Goal: Transaction & Acquisition: Subscribe to service/newsletter

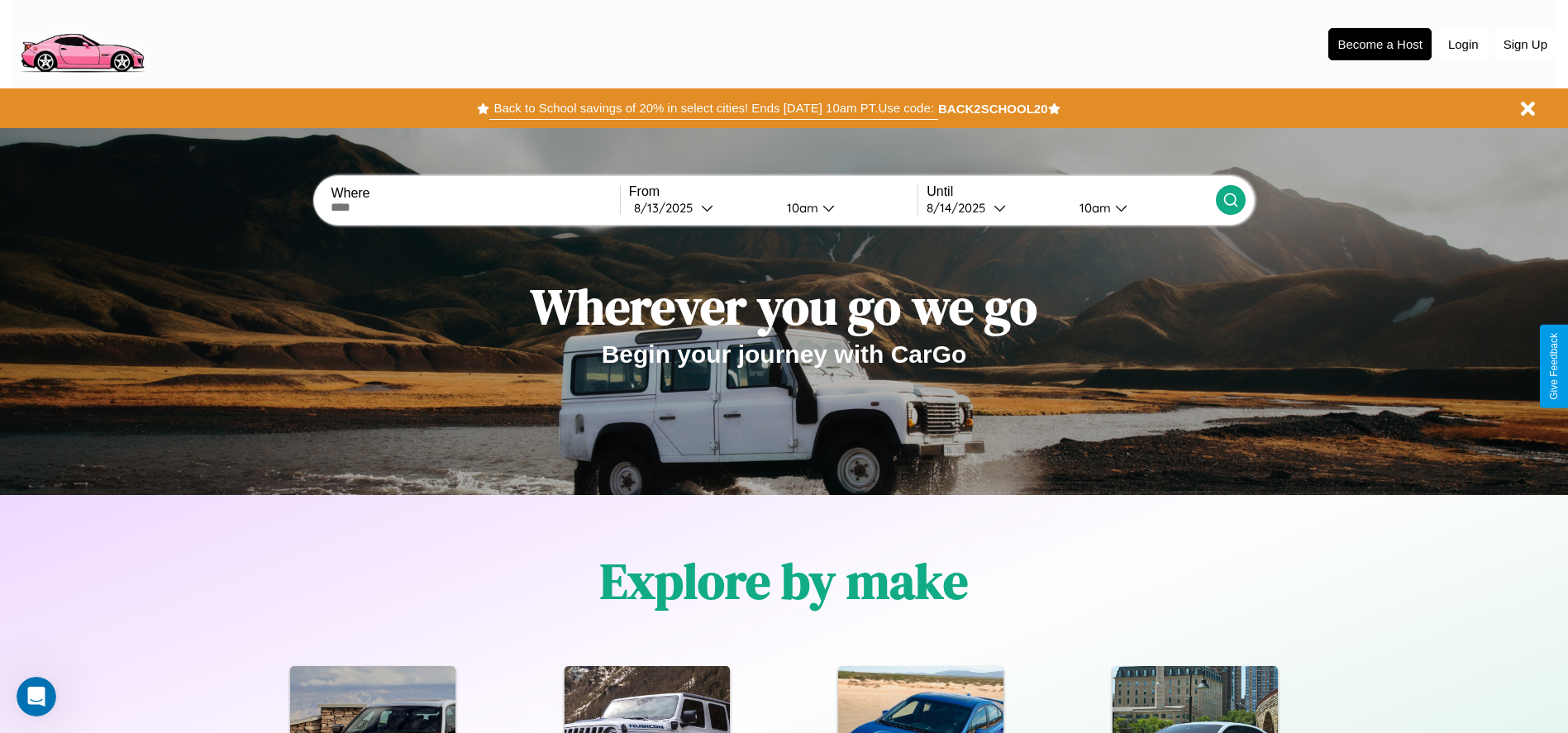
click at [714, 108] on button "Back to School savings of 20% in select cities! Ends [DATE] 10am PT. Use code:" at bounding box center [713, 108] width 448 height 23
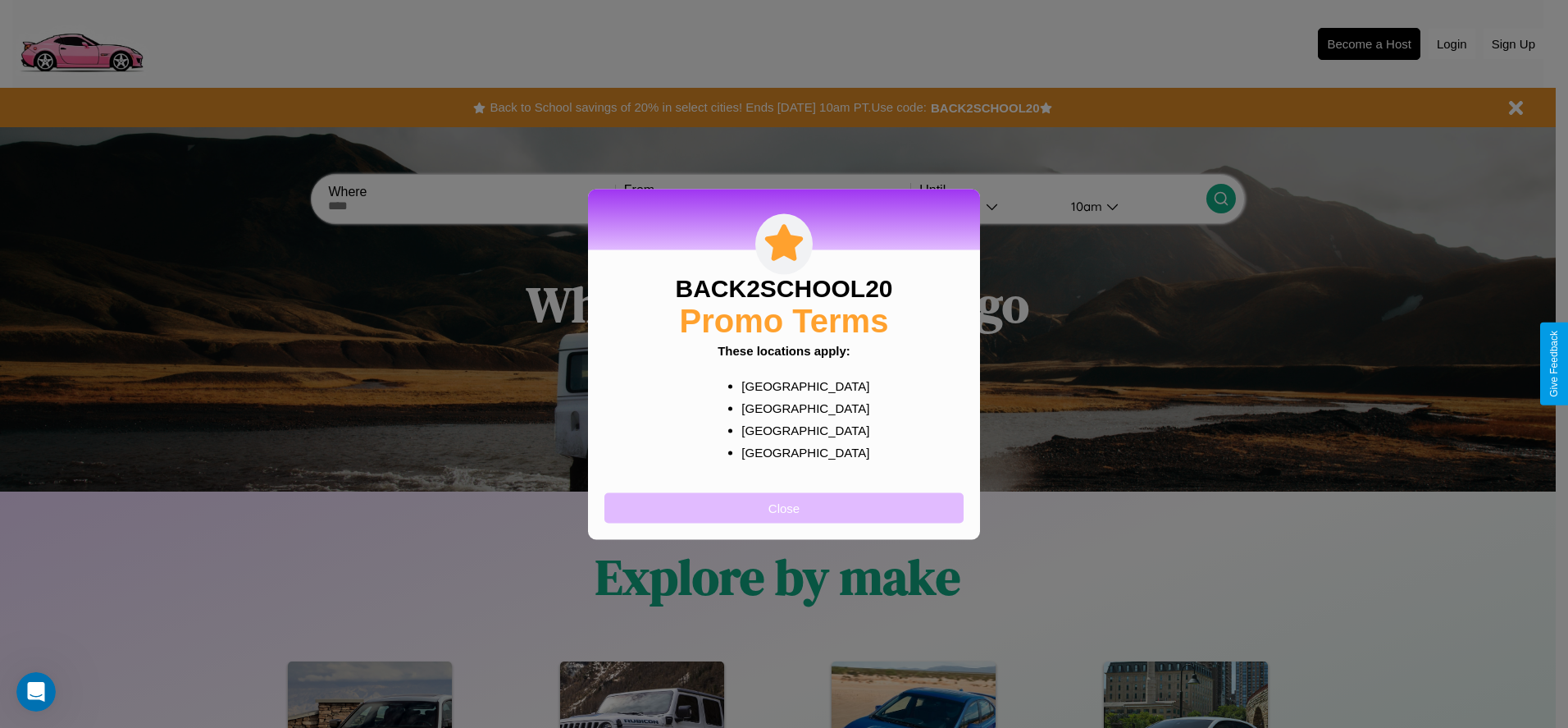
click at [784, 507] on button "Close" at bounding box center [784, 507] width 359 height 30
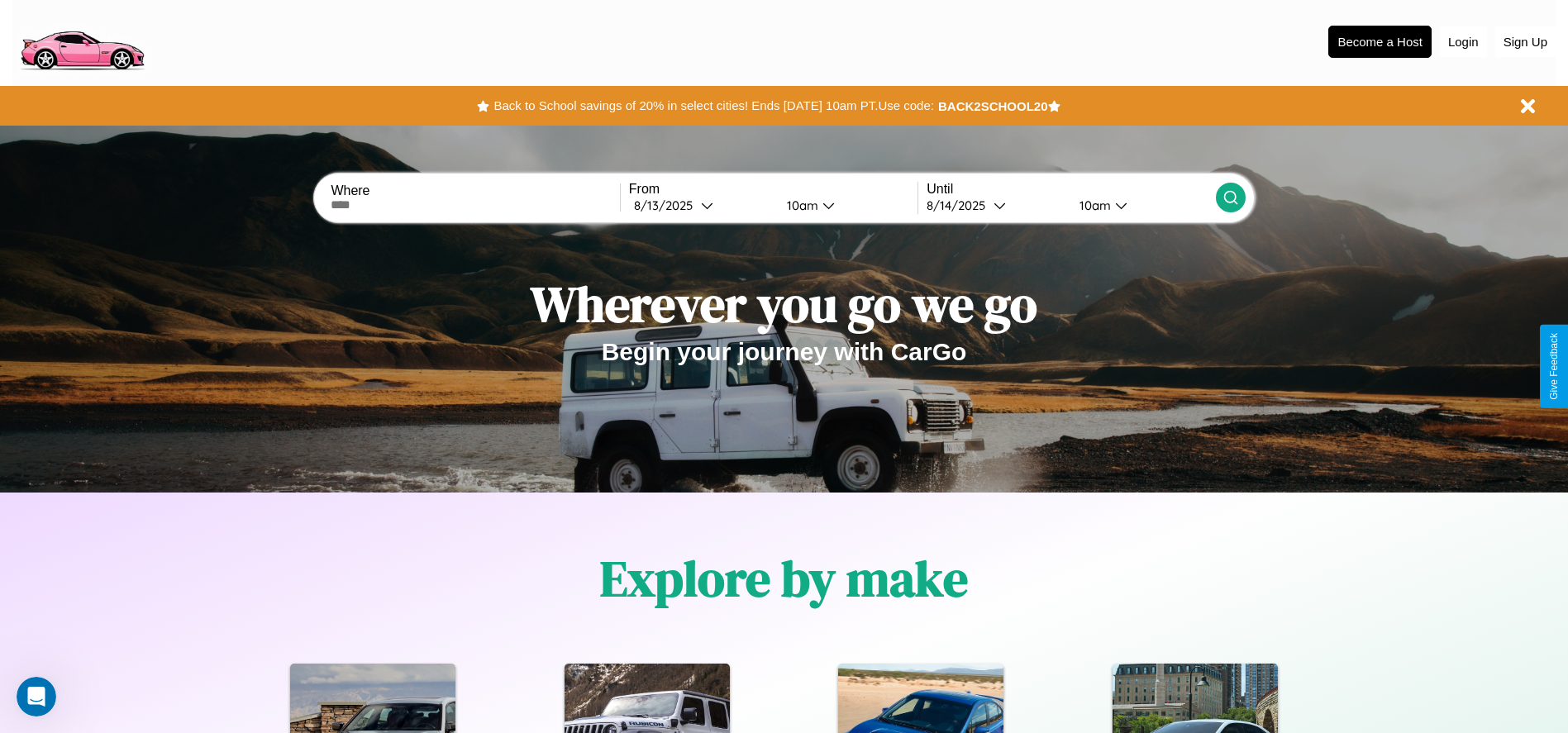
scroll to position [2370, 0]
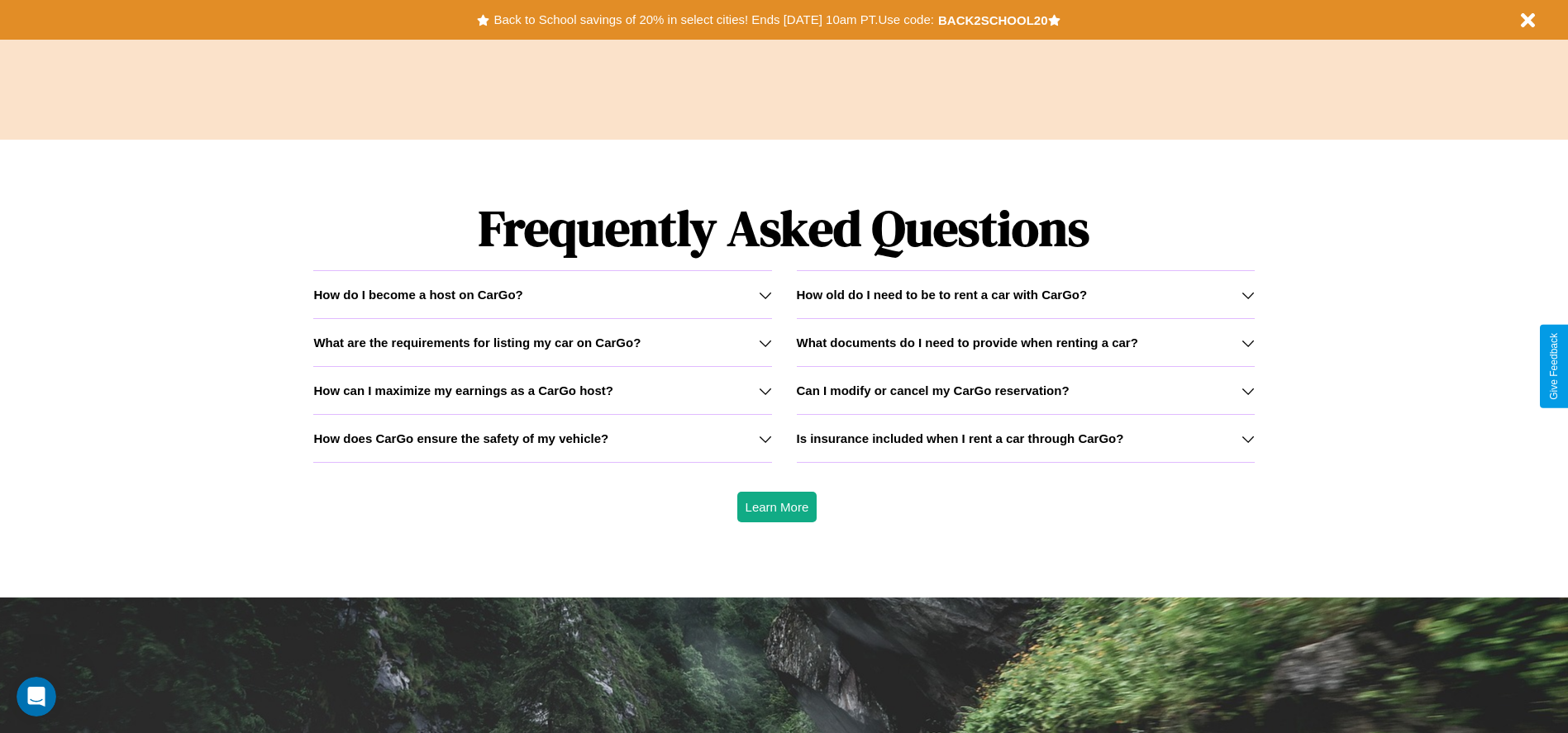
click at [764, 438] on icon at bounding box center [765, 439] width 14 height 14
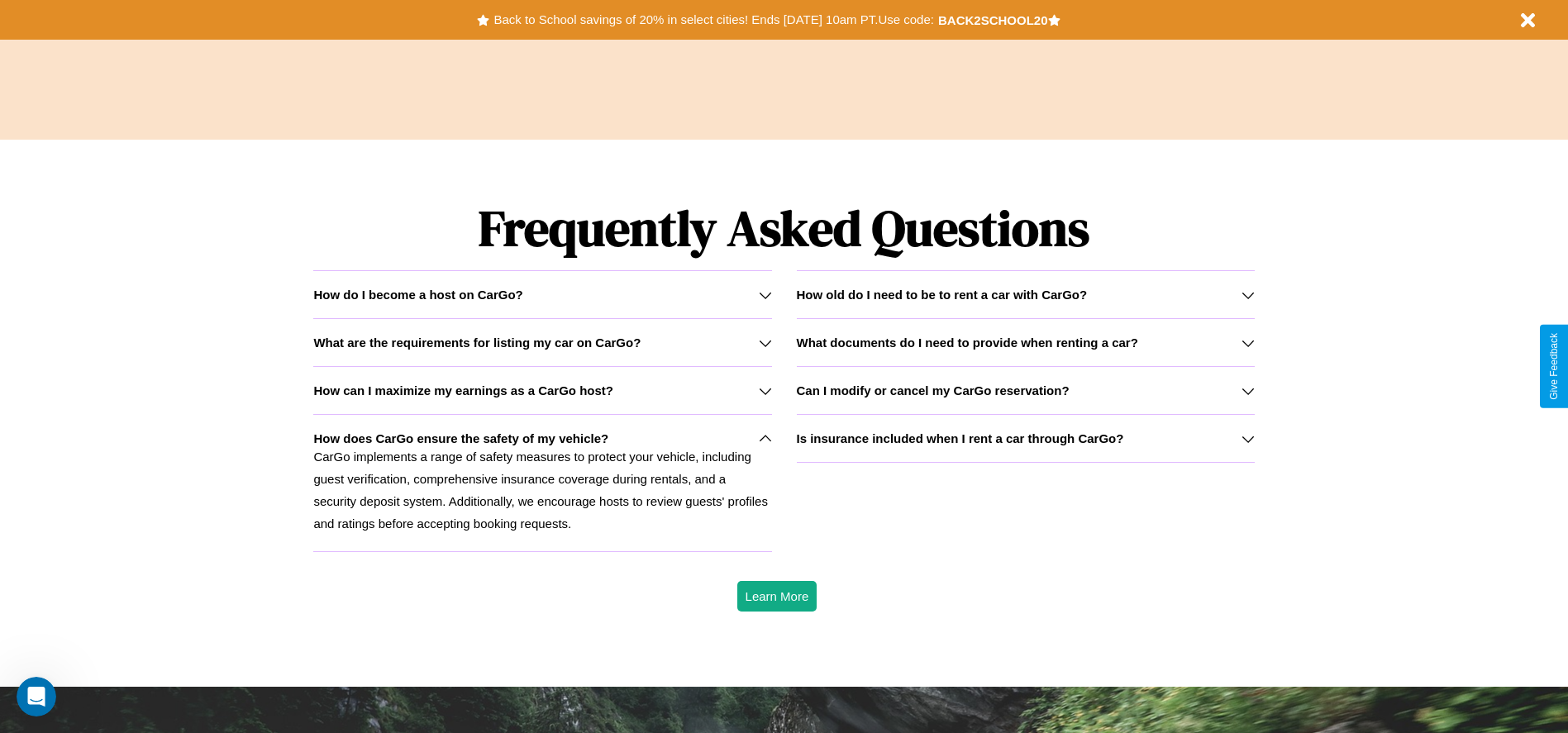
click at [1024, 438] on h3 "Is insurance included when I rent a car through CarGo?" at bounding box center [960, 438] width 327 height 14
click at [764, 342] on icon at bounding box center [765, 343] width 14 height 14
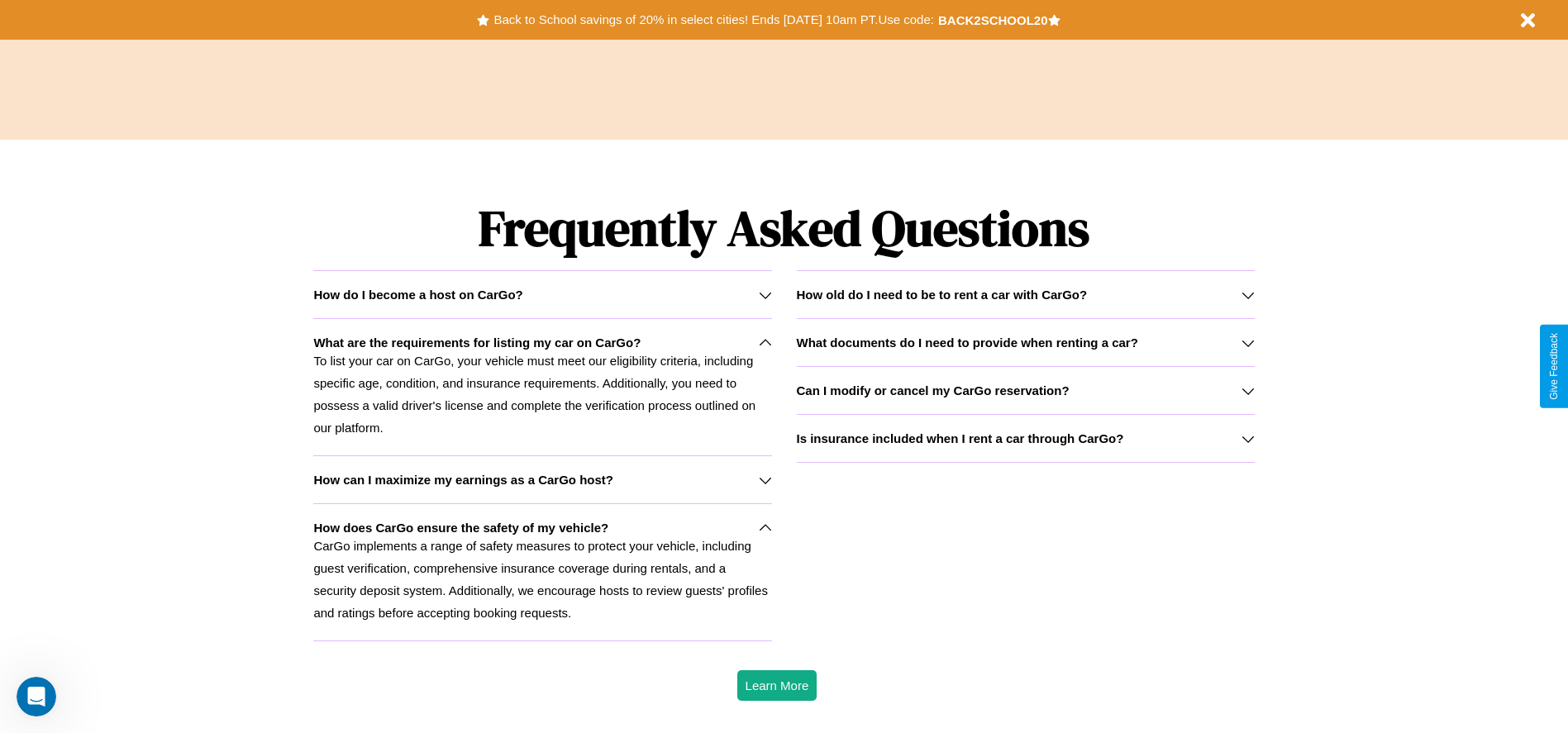
click at [764, 527] on icon at bounding box center [765, 528] width 14 height 14
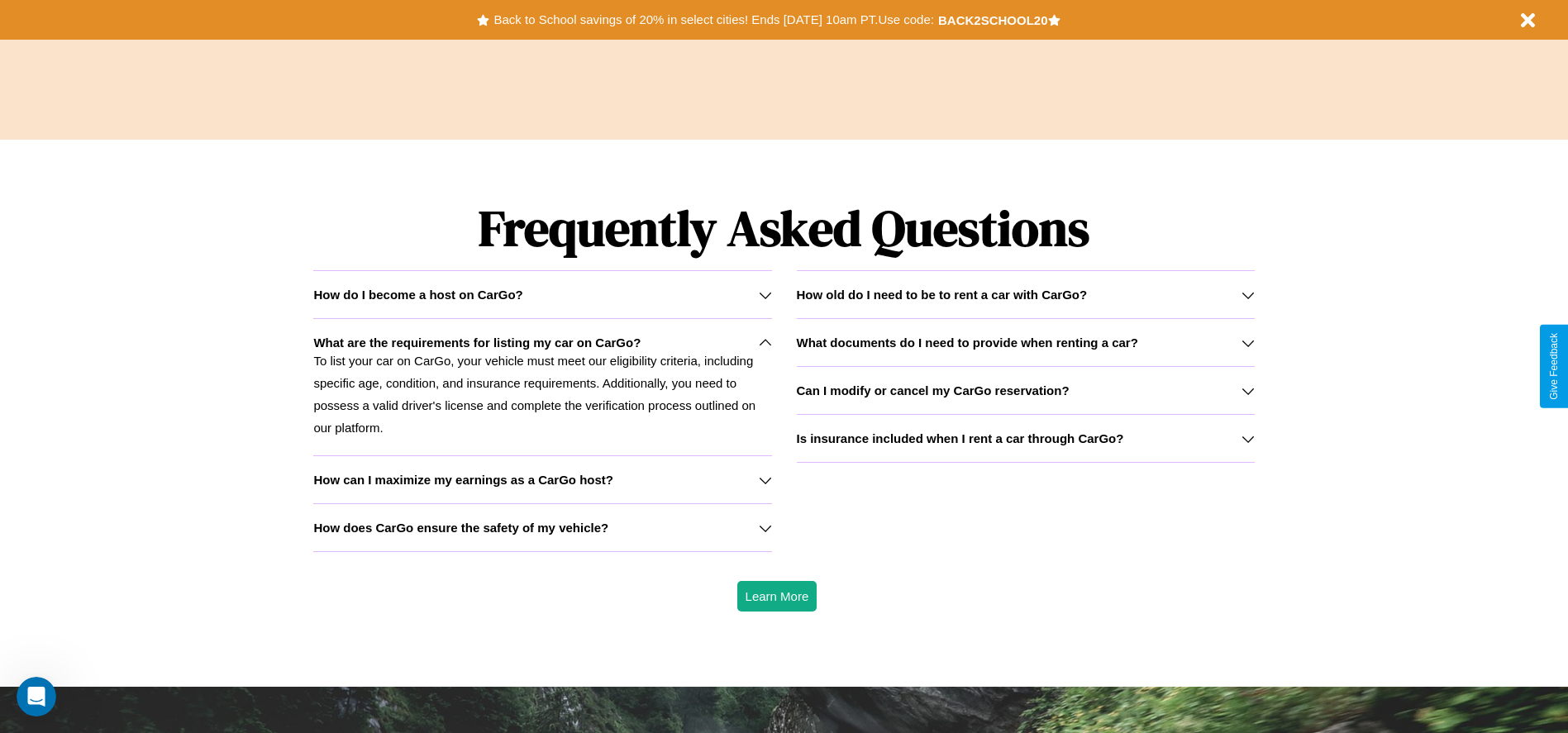
click at [543, 527] on h3 "How does CarGo ensure the safety of my vehicle?" at bounding box center [460, 528] width 295 height 14
click at [1024, 438] on h3 "Is insurance included when I rent a car through CarGo?" at bounding box center [960, 438] width 327 height 14
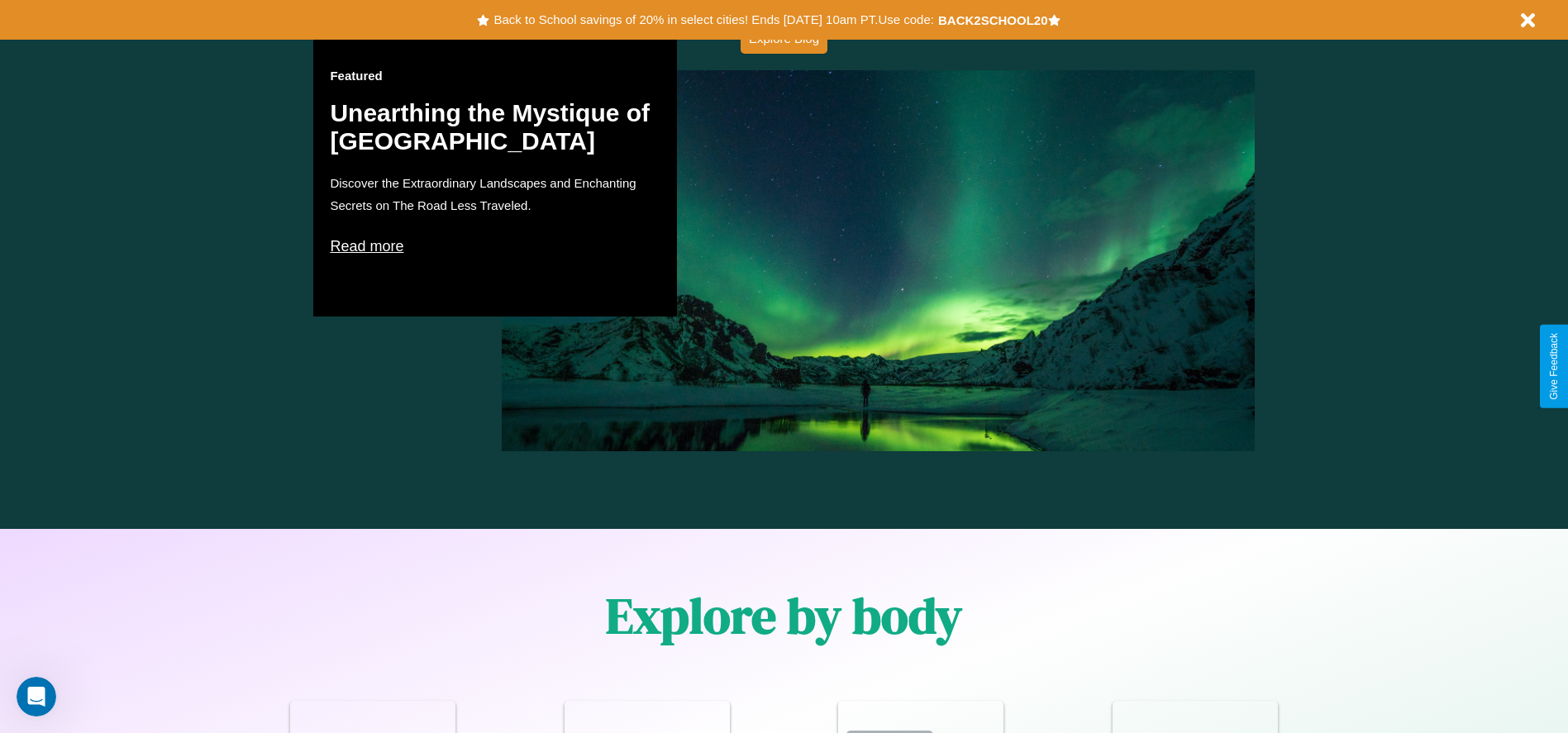
scroll to position [736, 0]
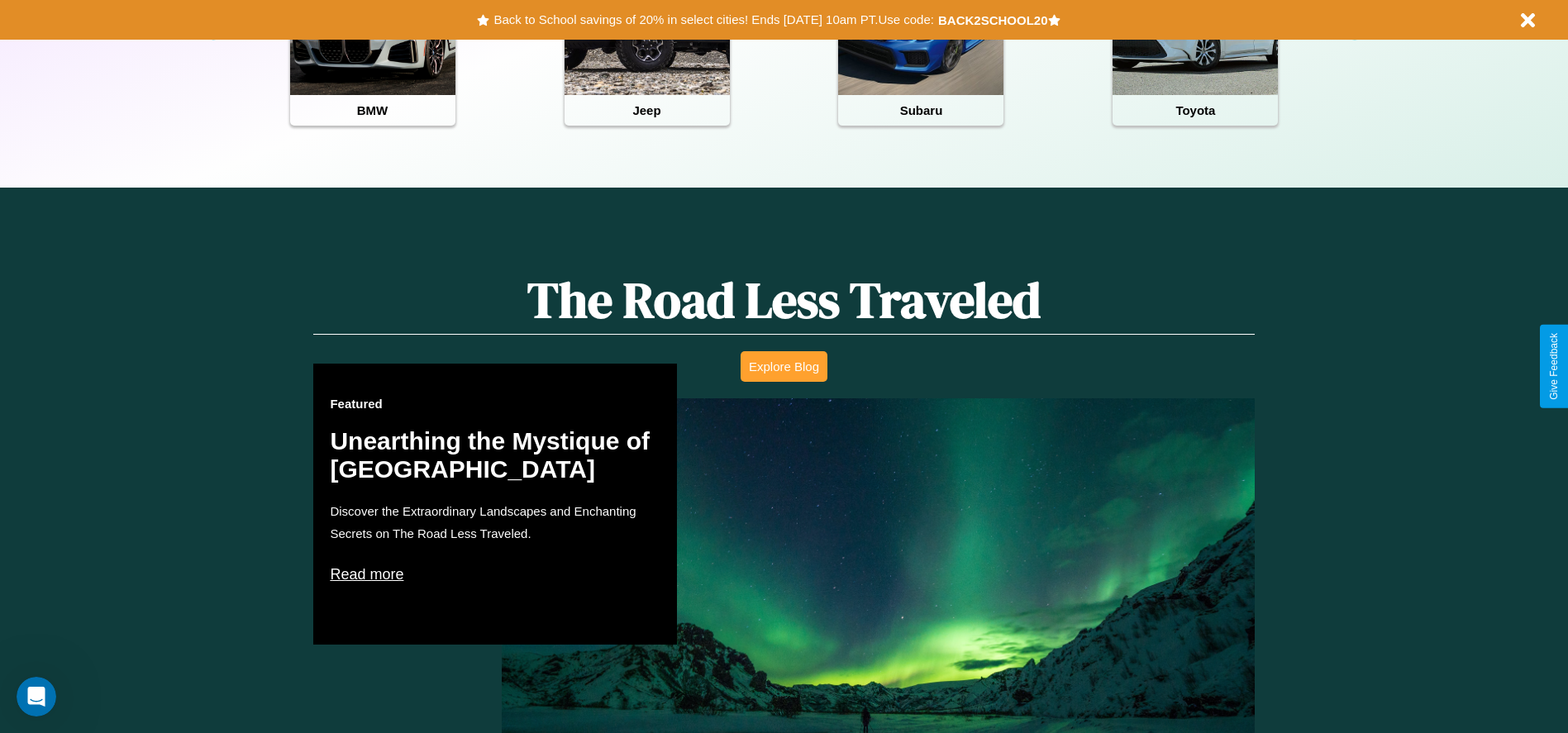
click at [783, 366] on button "Explore Blog" at bounding box center [783, 366] width 87 height 30
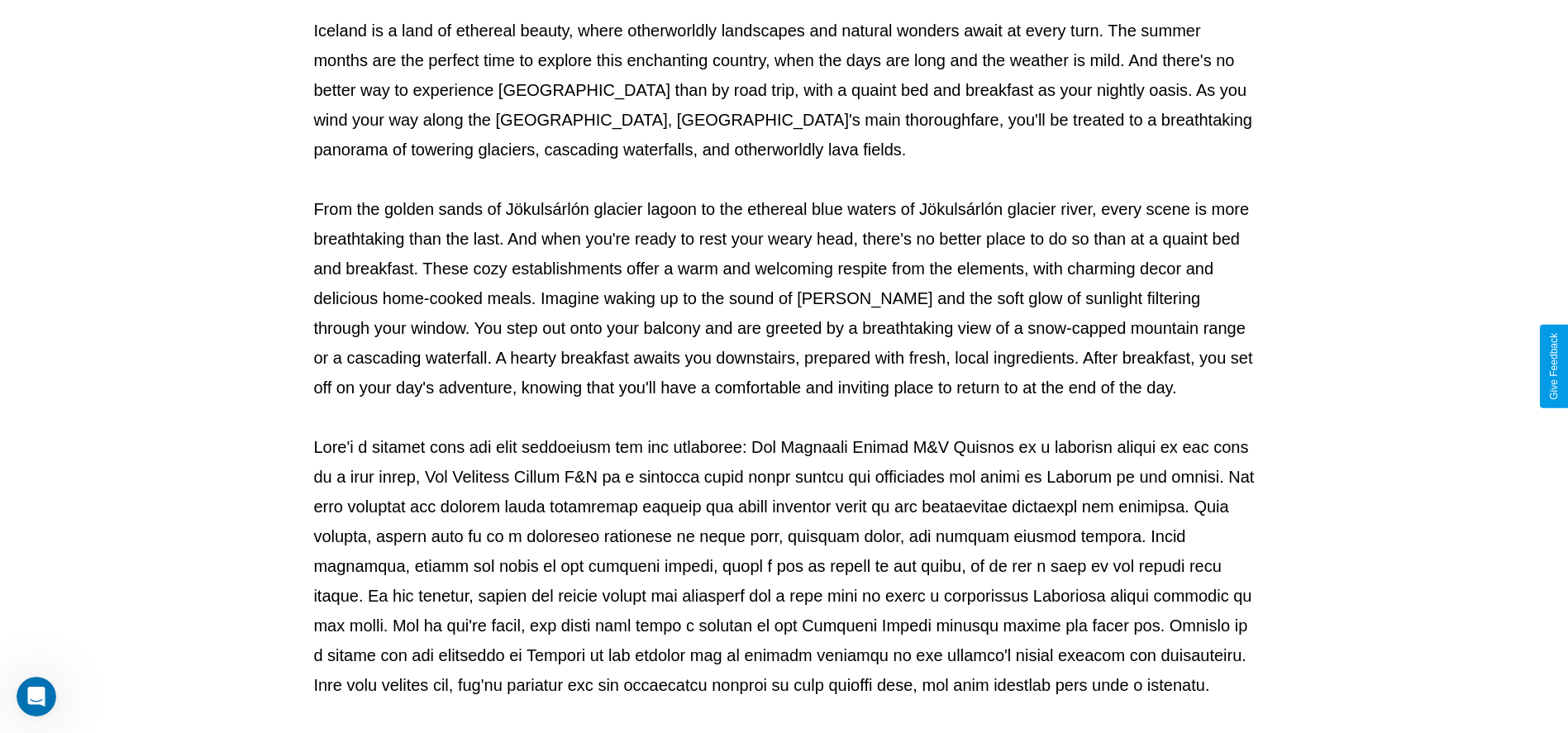
scroll to position [547, 0]
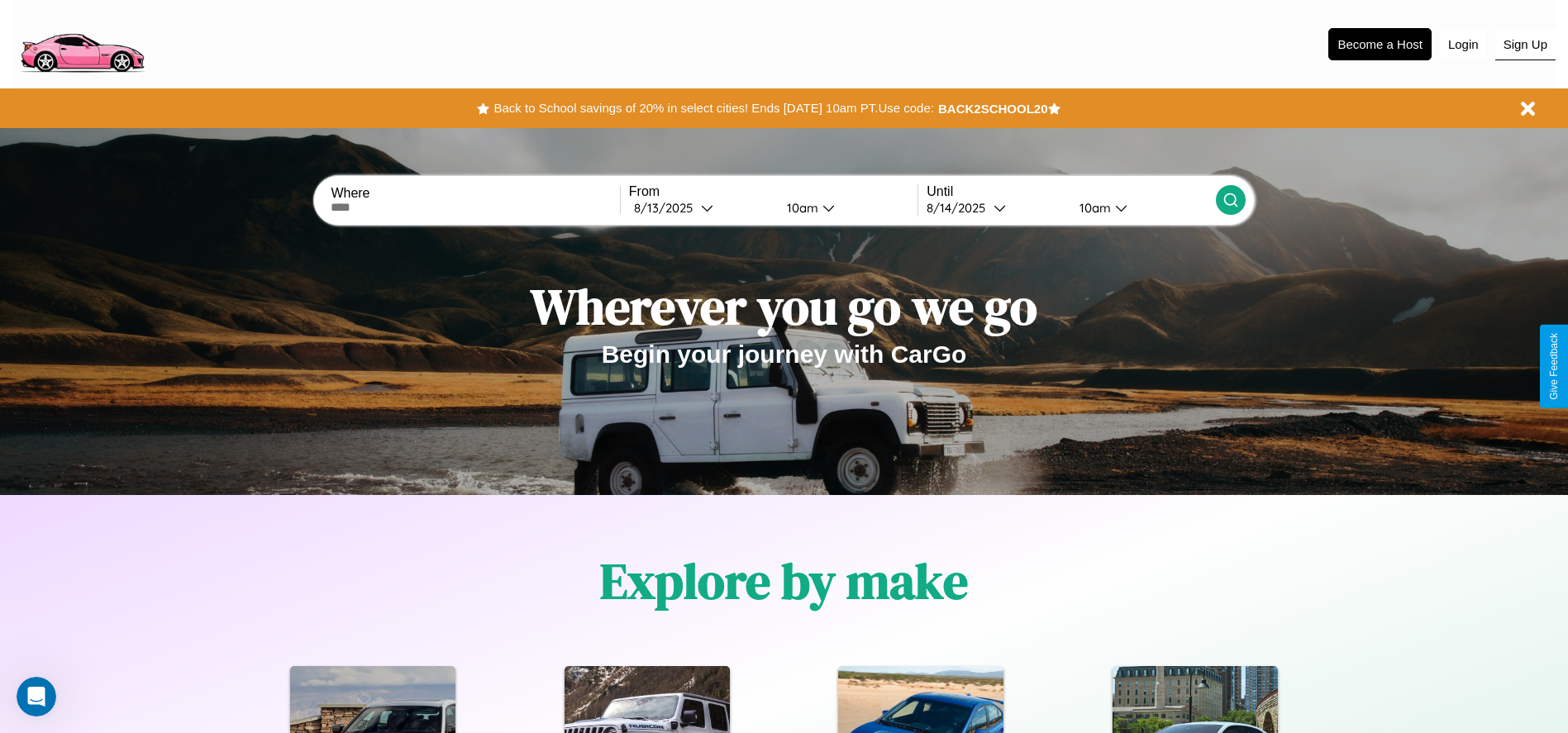
click at [1525, 44] on button "Sign Up" at bounding box center [1525, 45] width 61 height 31
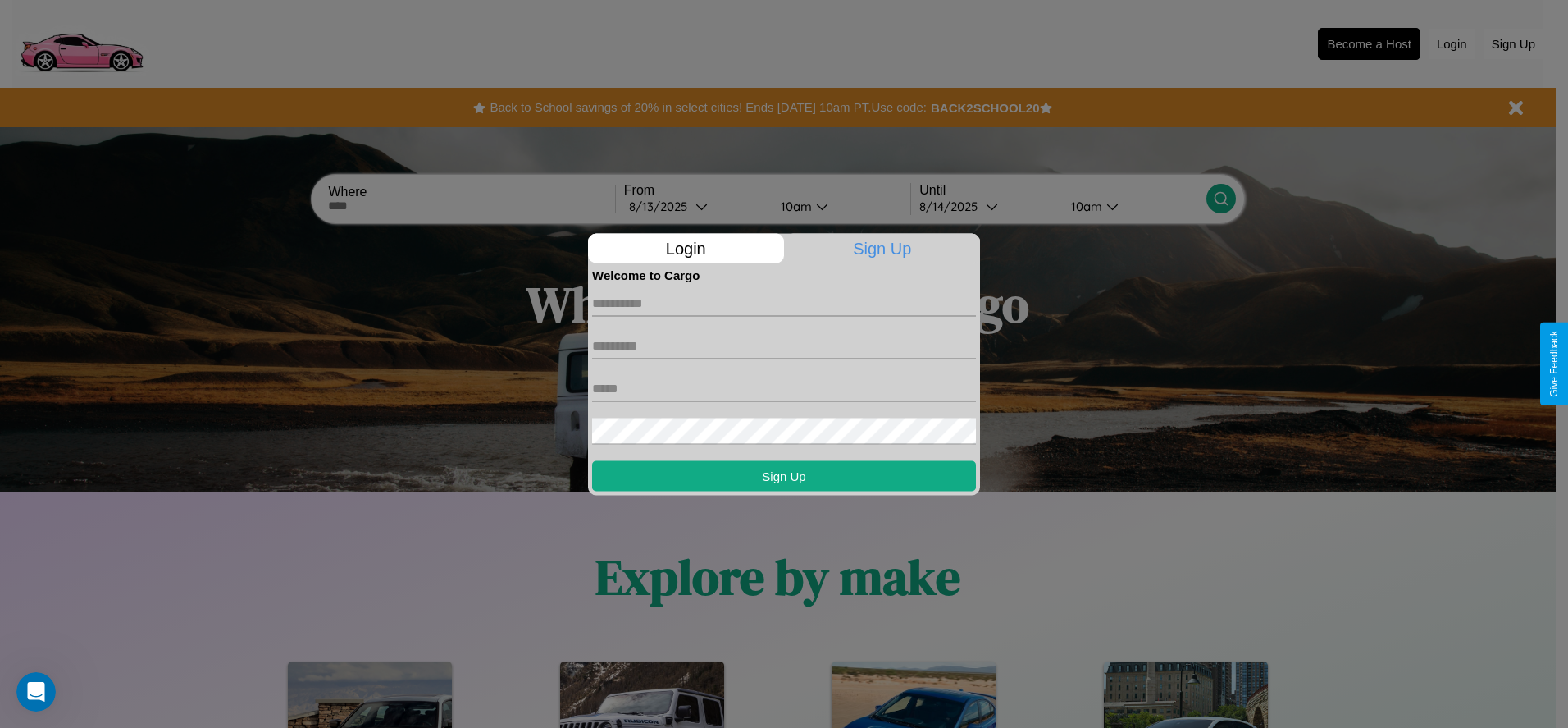
click at [784, 303] on input "text" at bounding box center [784, 302] width 384 height 26
type input "******"
click at [784, 346] on input "text" at bounding box center [784, 345] width 384 height 26
type input "******"
click at [784, 388] on input "text" at bounding box center [784, 387] width 384 height 26
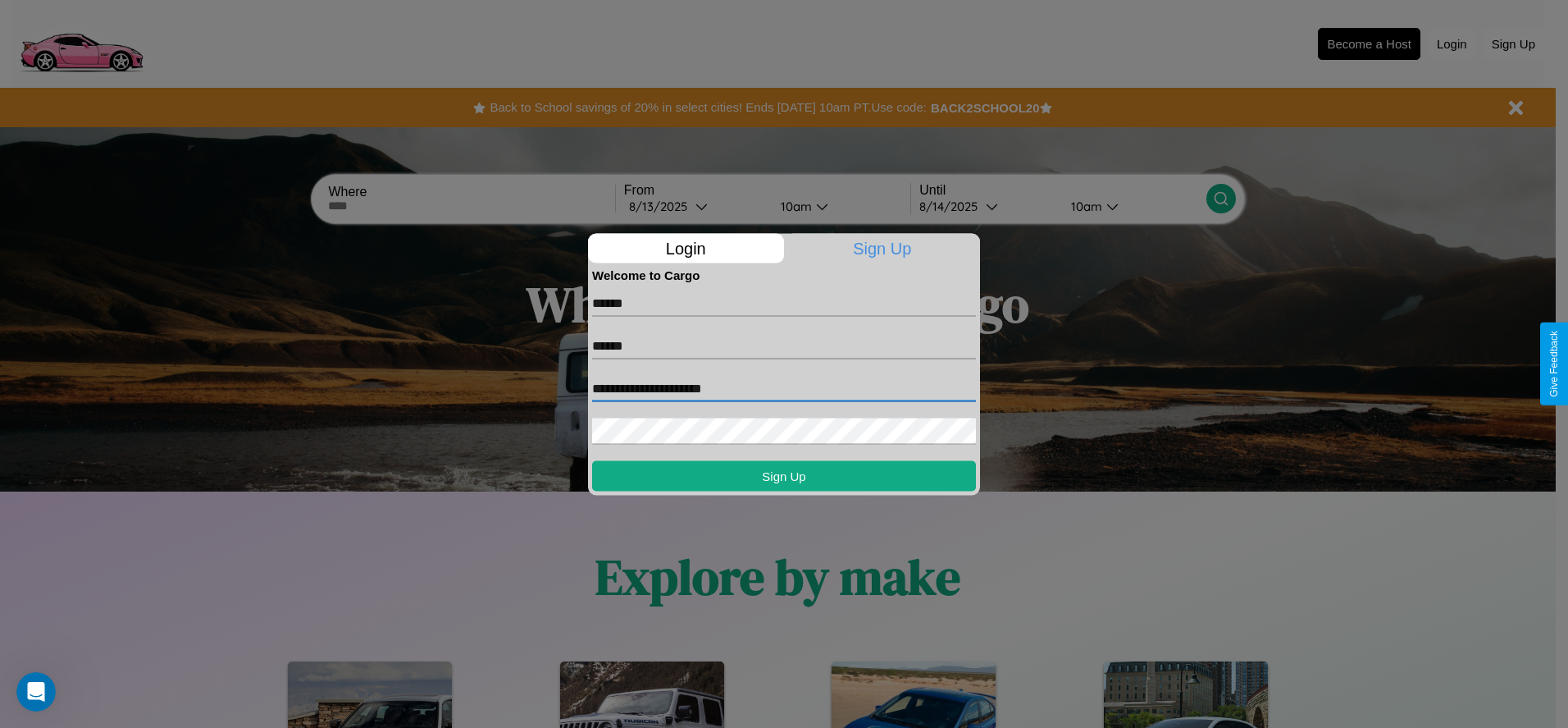
type input "**********"
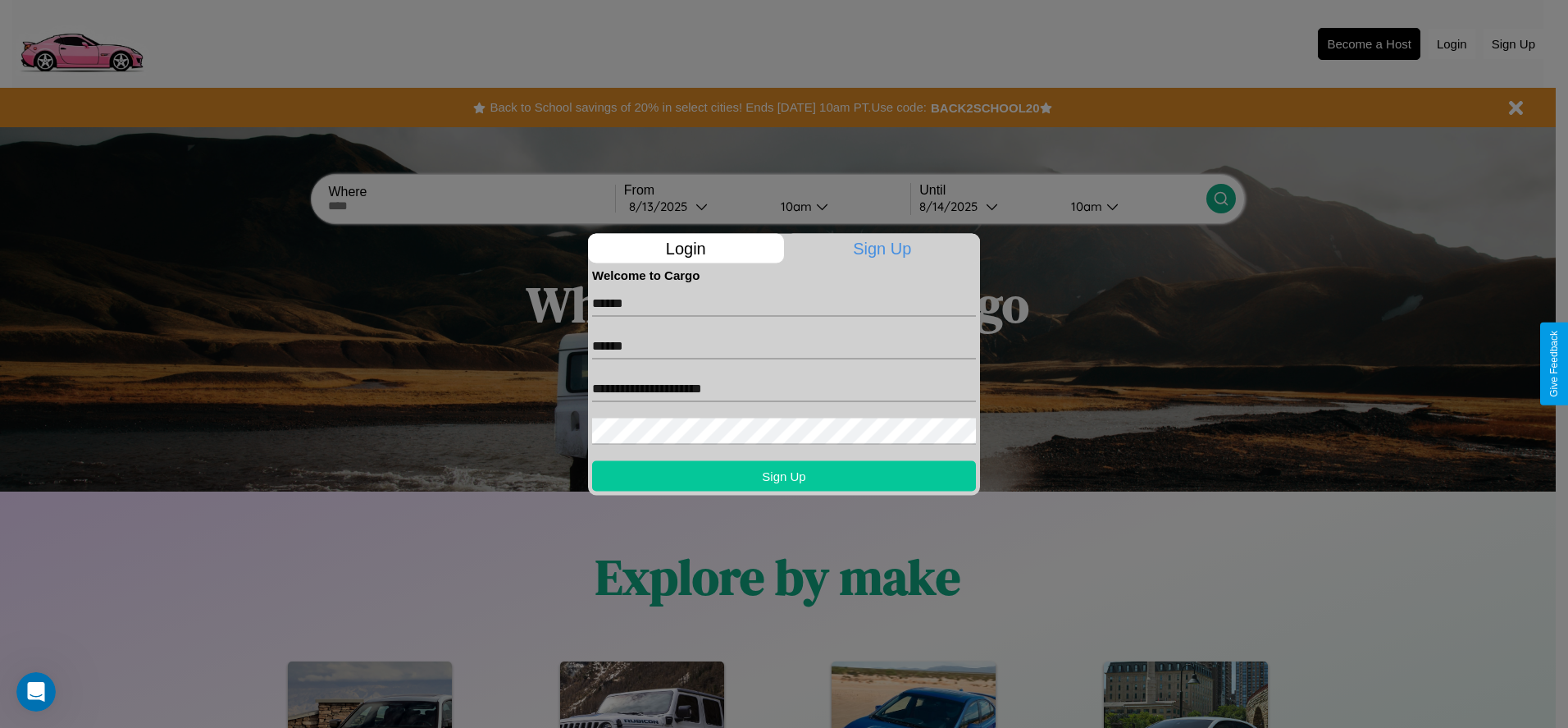
click at [784, 475] on button "Sign Up" at bounding box center [784, 475] width 384 height 30
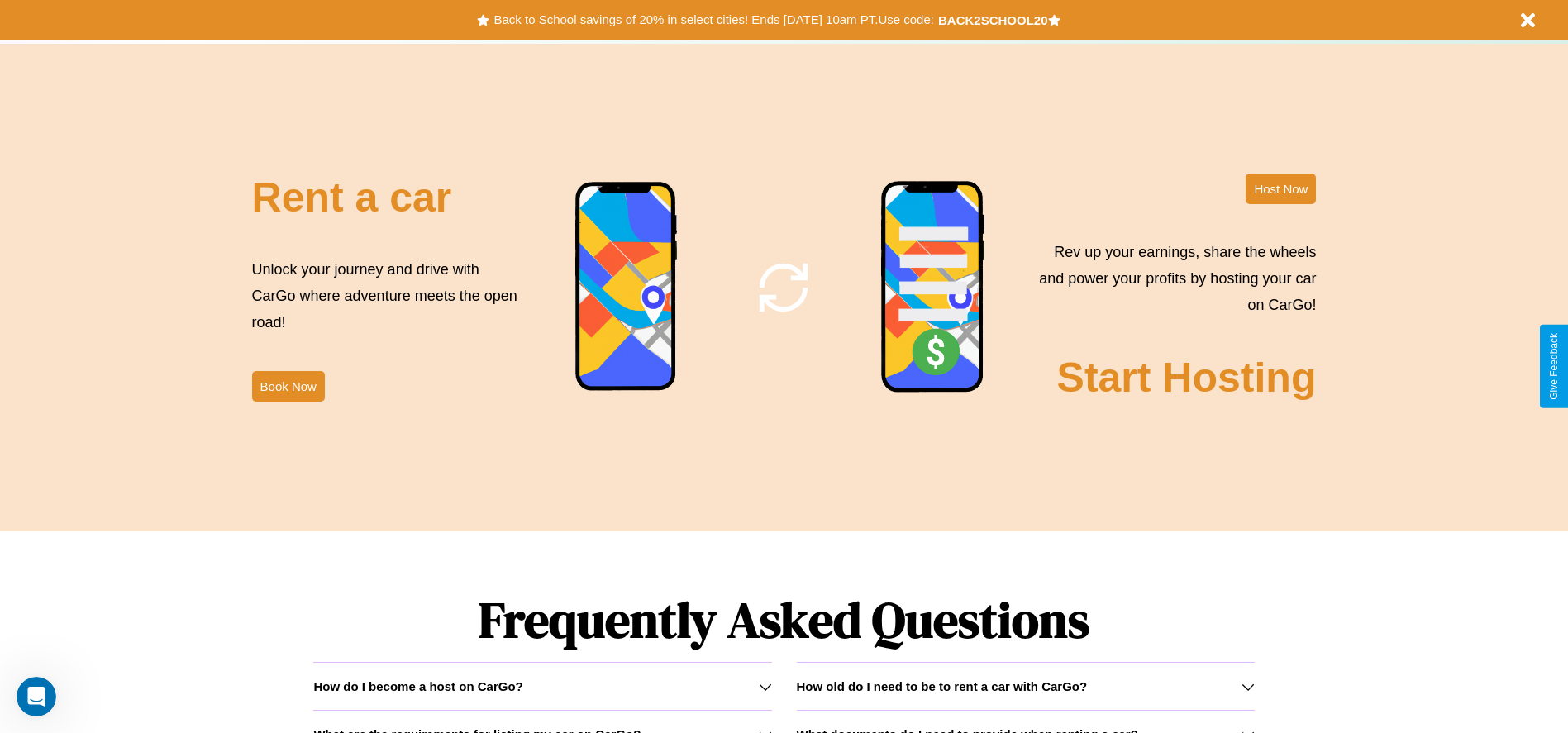
scroll to position [1999, 0]
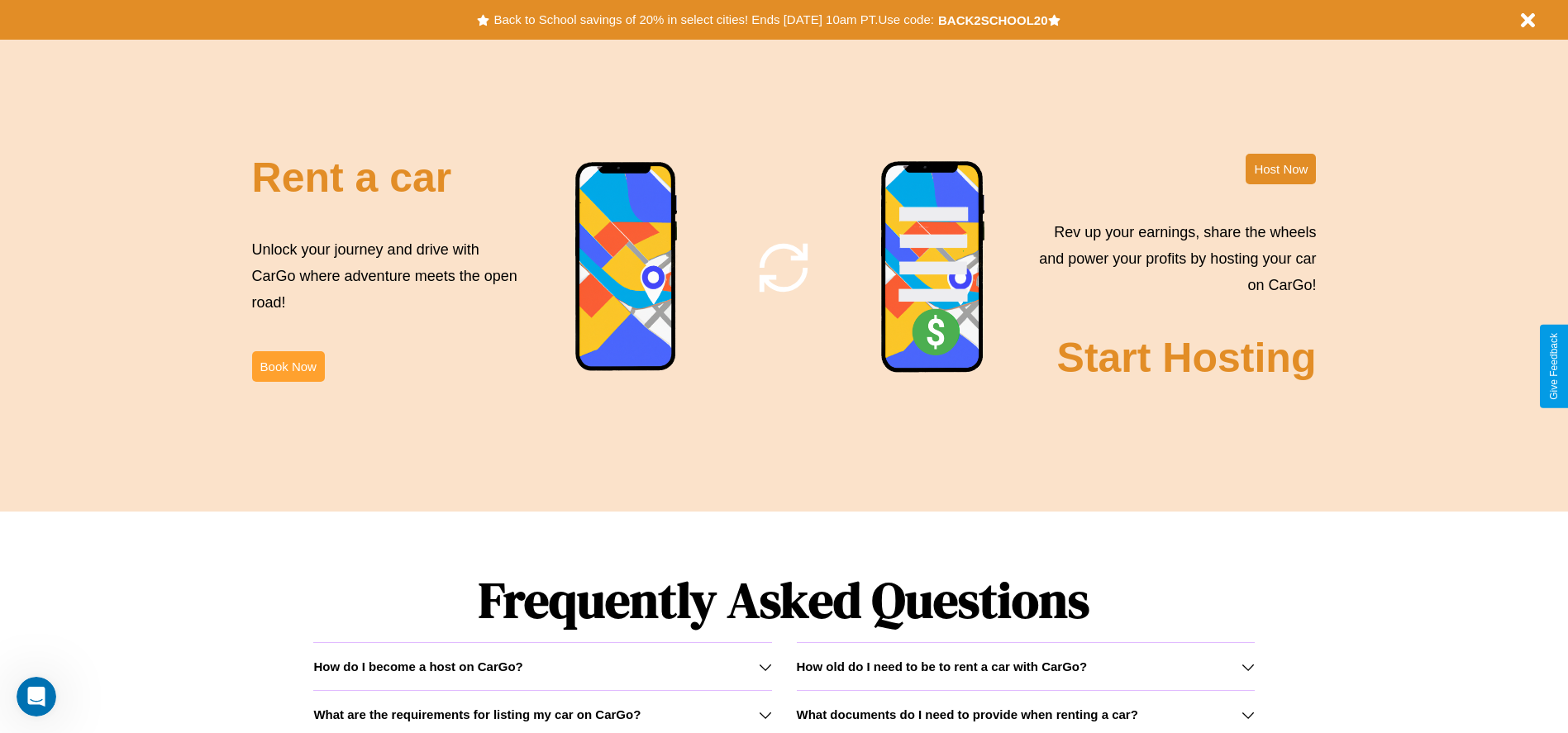
click at [287, 366] on button "Book Now" at bounding box center [288, 366] width 72 height 30
